Goal: Navigation & Orientation: Find specific page/section

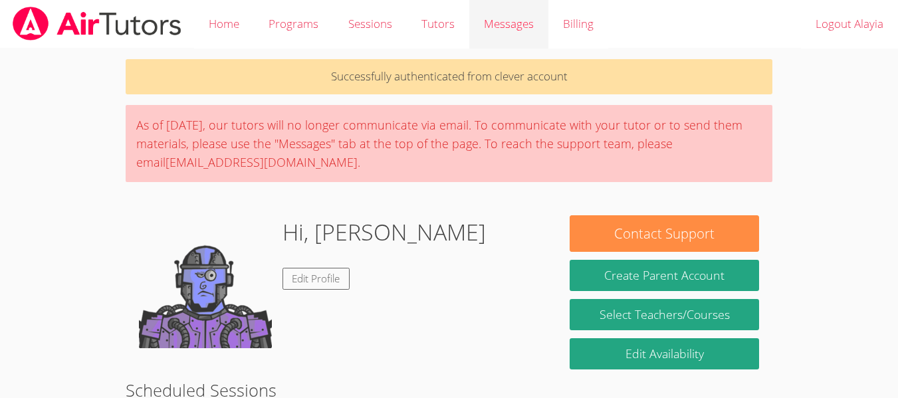
click at [513, 32] on div "Messages" at bounding box center [509, 24] width 50 height 19
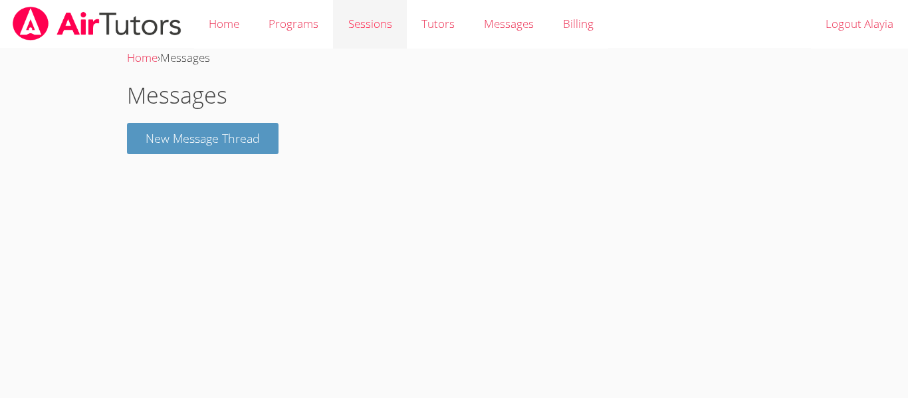
click at [376, 40] on link "Sessions" at bounding box center [369, 24] width 73 height 49
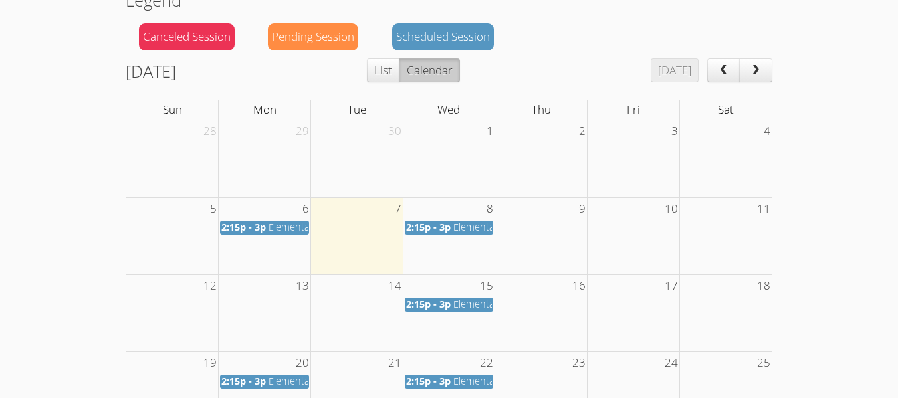
scroll to position [146, 0]
click at [276, 229] on span "Elementary Math" at bounding box center [305, 227] width 75 height 13
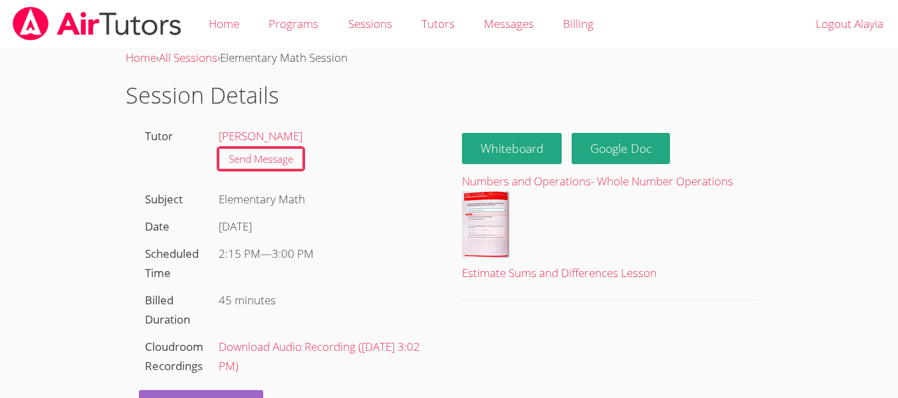
scroll to position [43, 0]
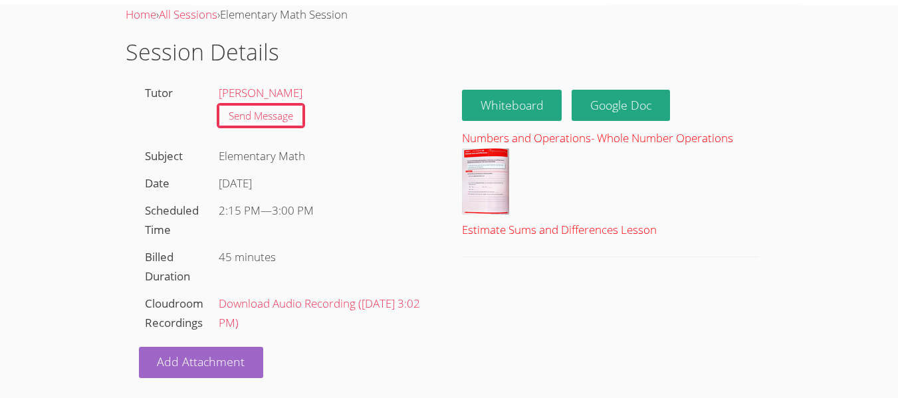
click at [465, 191] on img at bounding box center [485, 181] width 47 height 66
